Goal: Find specific page/section: Find specific page/section

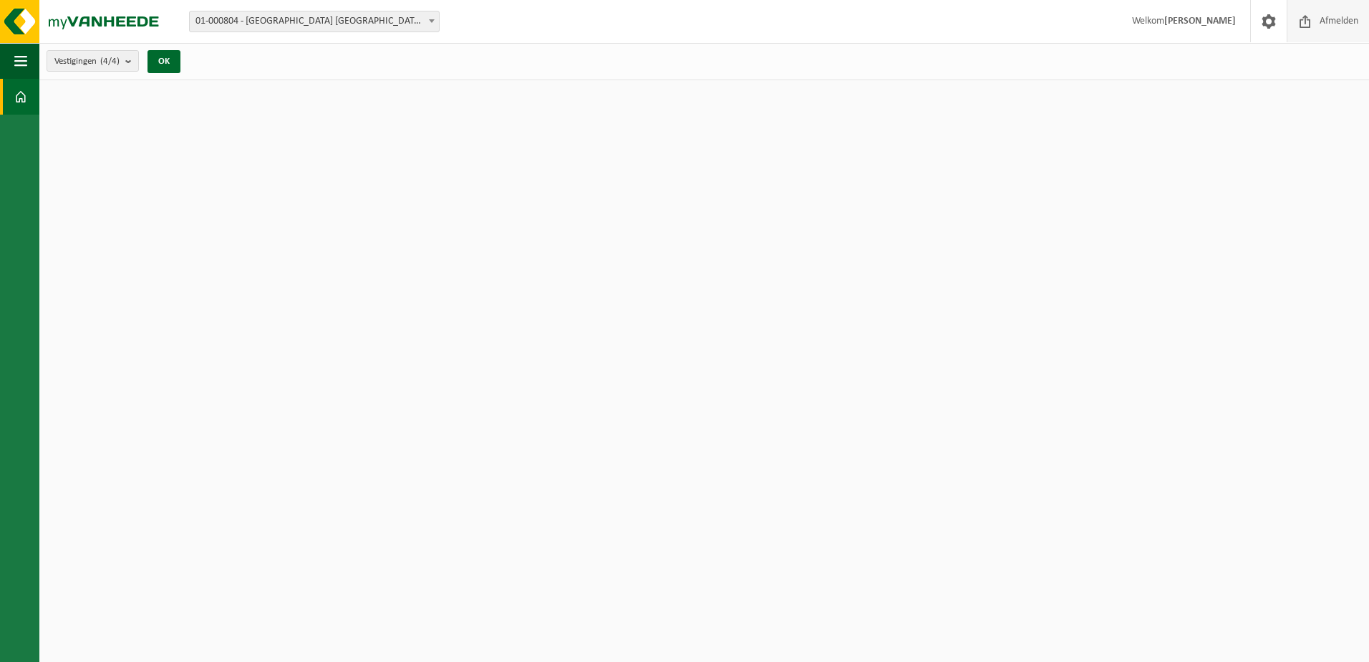
click at [1340, 26] on span "Afmelden" at bounding box center [1339, 21] width 46 height 42
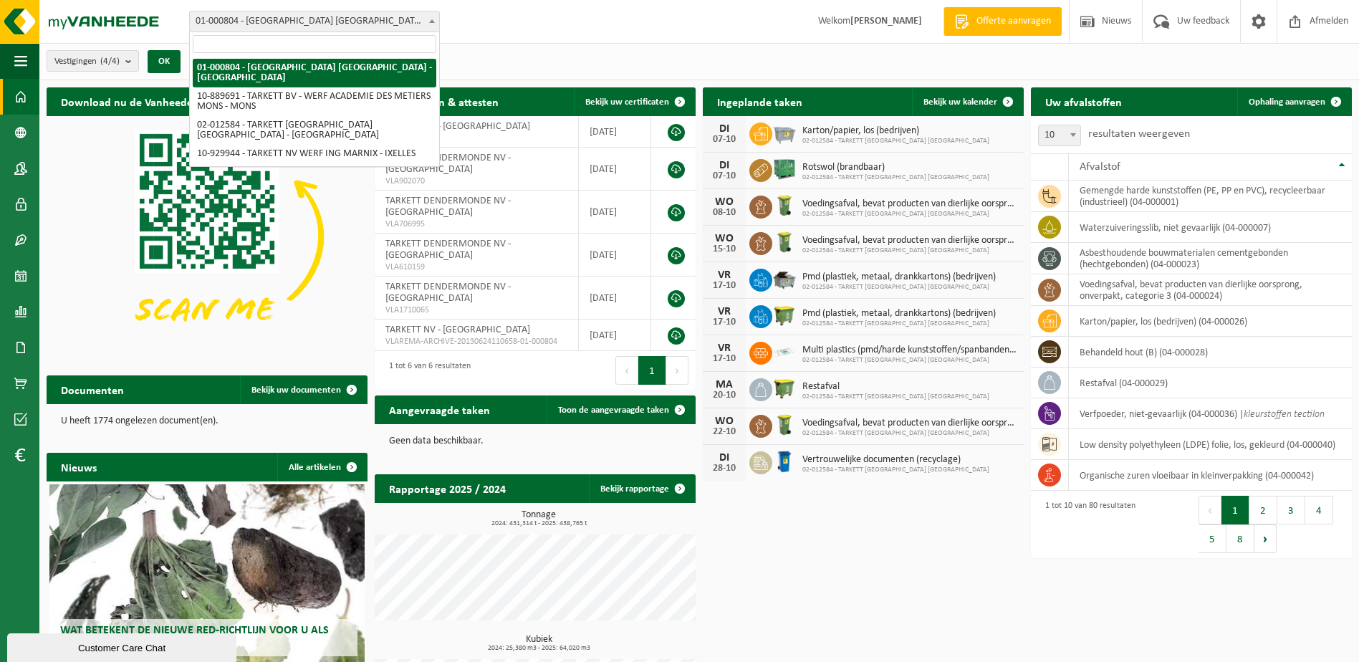
click at [339, 19] on span "01-000804 - [GEOGRAPHIC_DATA] [GEOGRAPHIC_DATA] - [GEOGRAPHIC_DATA]" at bounding box center [314, 21] width 249 height 20
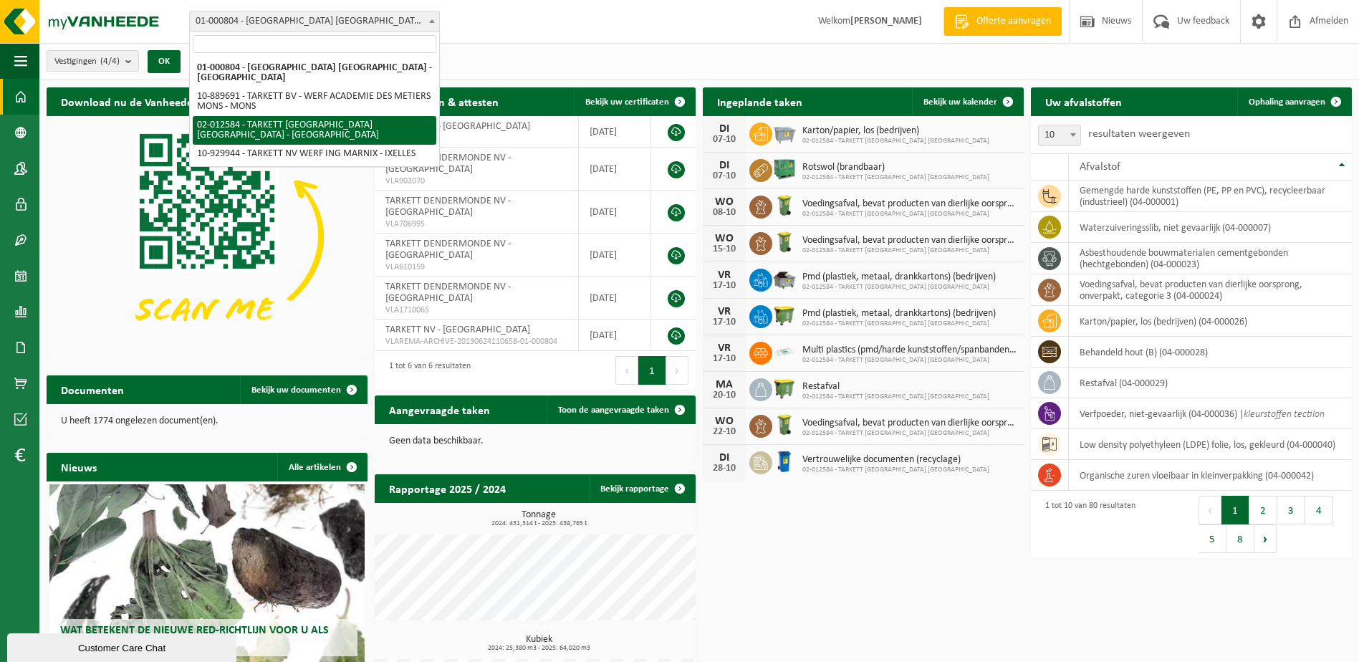
select select "2436"
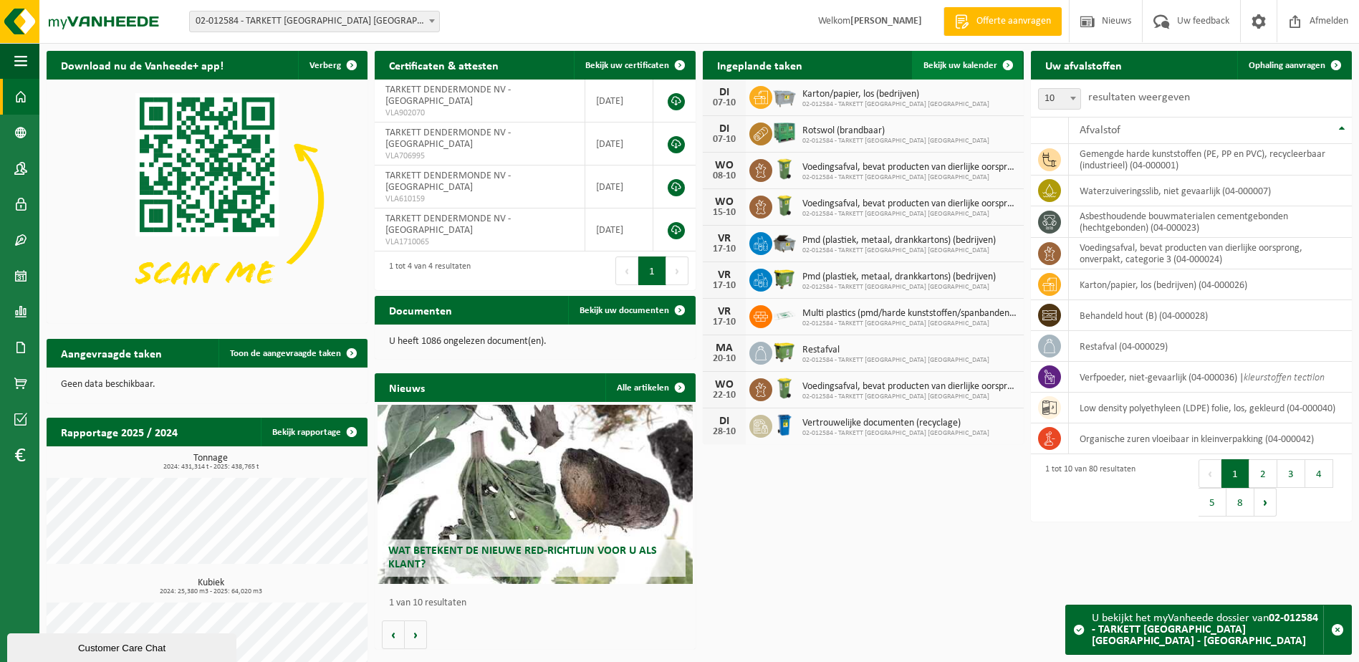
click at [940, 69] on span "Bekijk uw kalender" at bounding box center [960, 65] width 74 height 9
